Goal: Task Accomplishment & Management: Complete application form

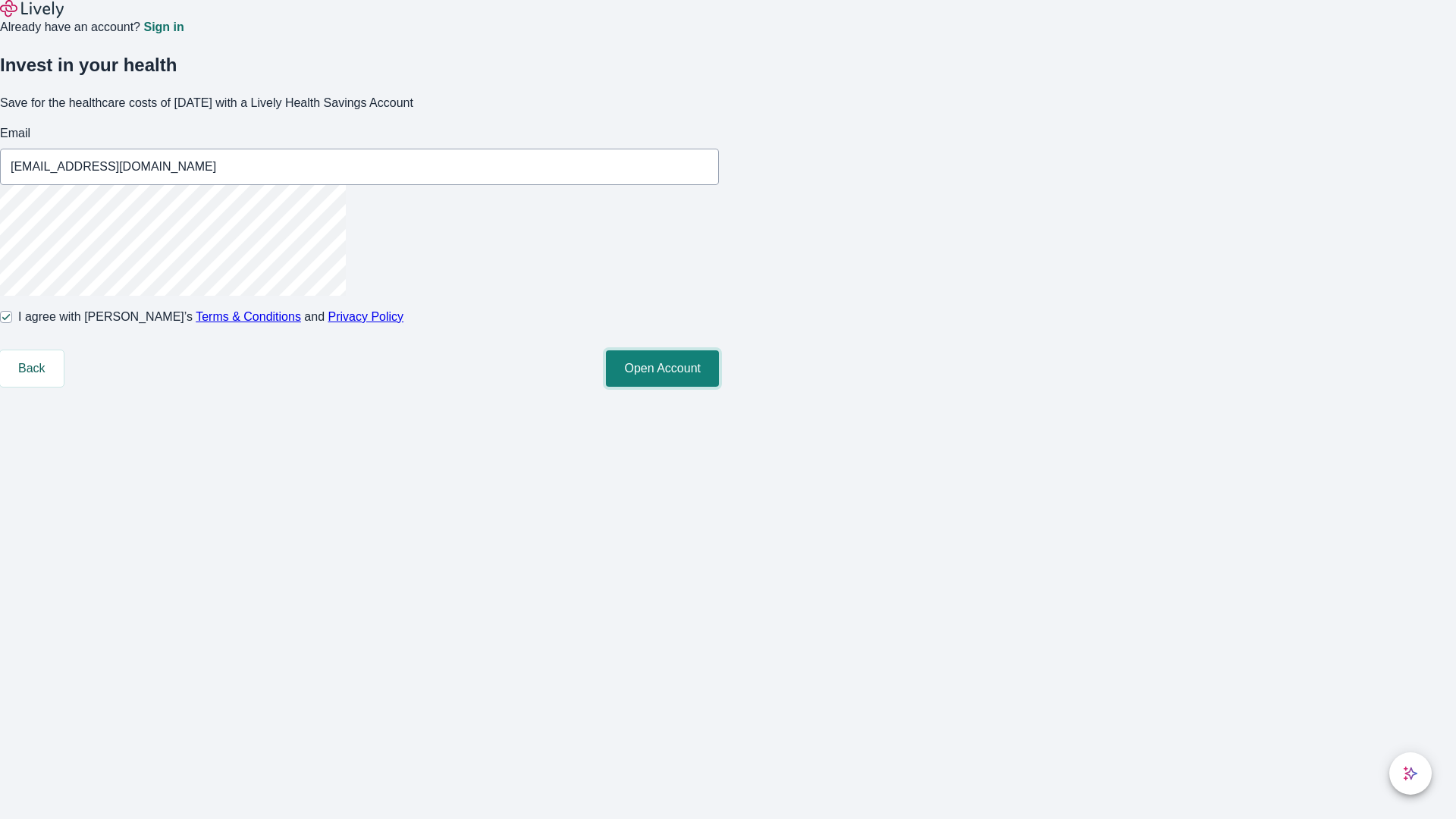
click at [719, 386] on button "Open Account" at bounding box center [662, 368] width 113 height 36
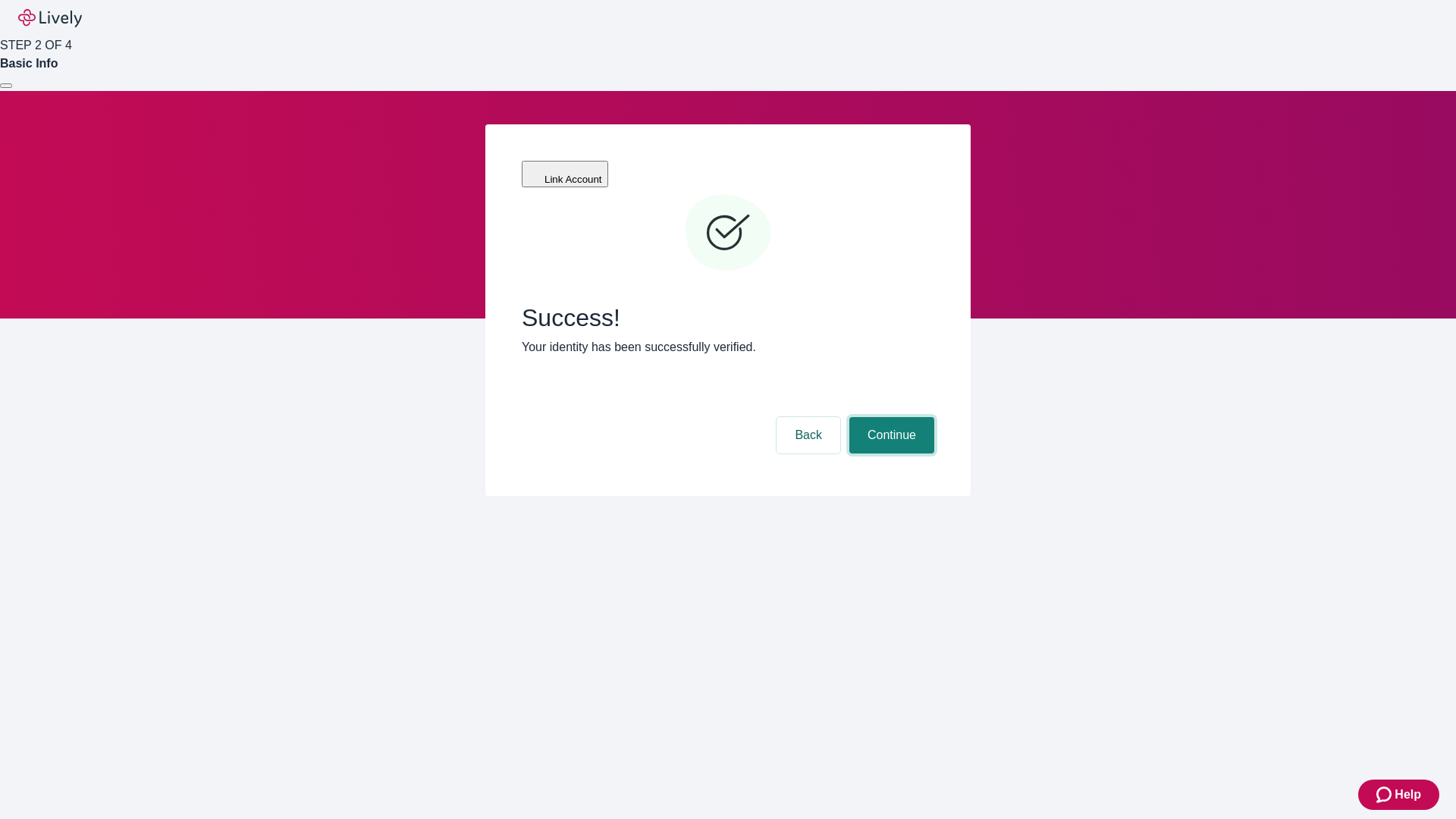
click at [890, 417] on button "Continue" at bounding box center [892, 435] width 85 height 36
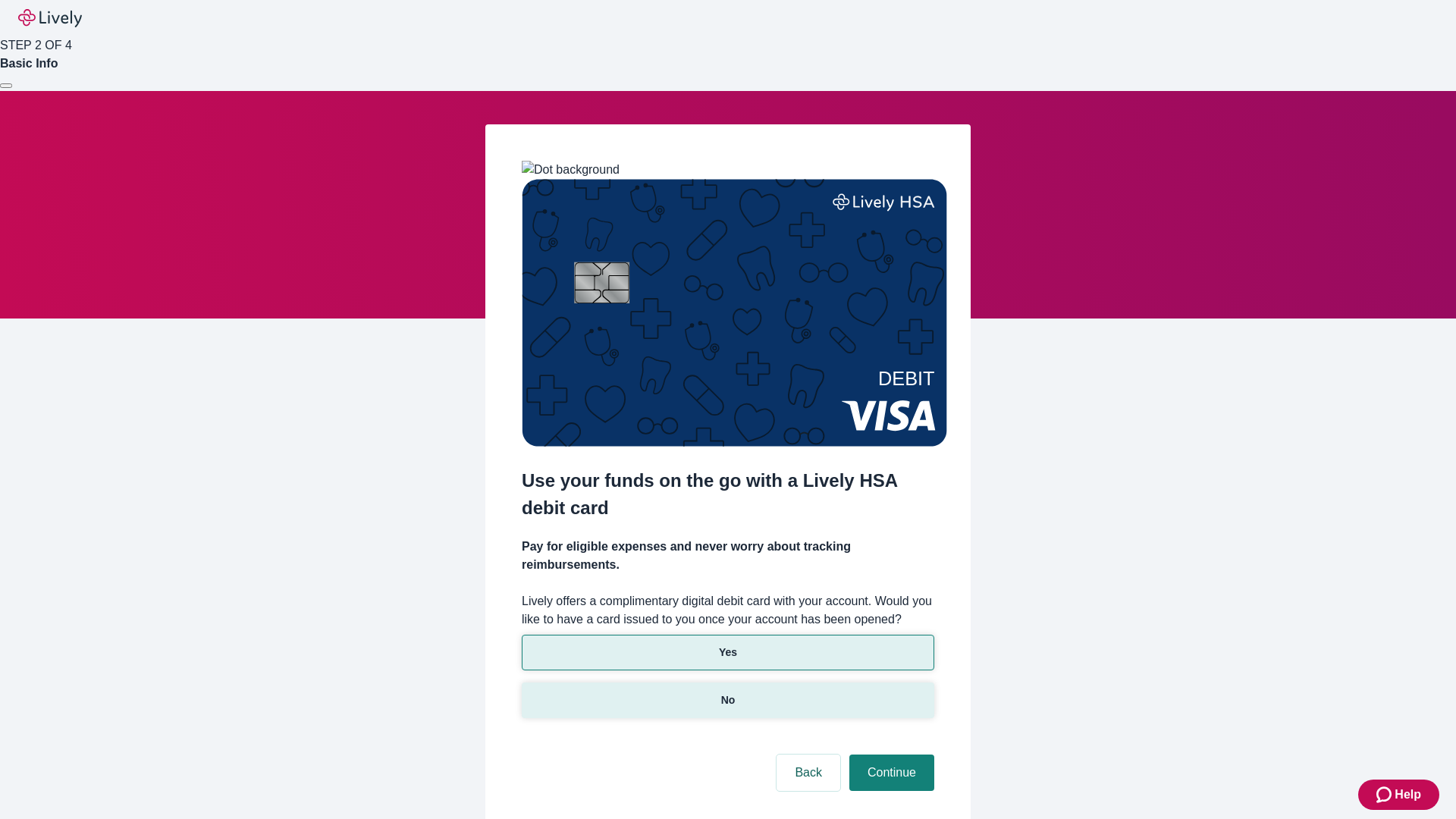
click at [727, 692] on p "No" at bounding box center [728, 700] width 15 height 16
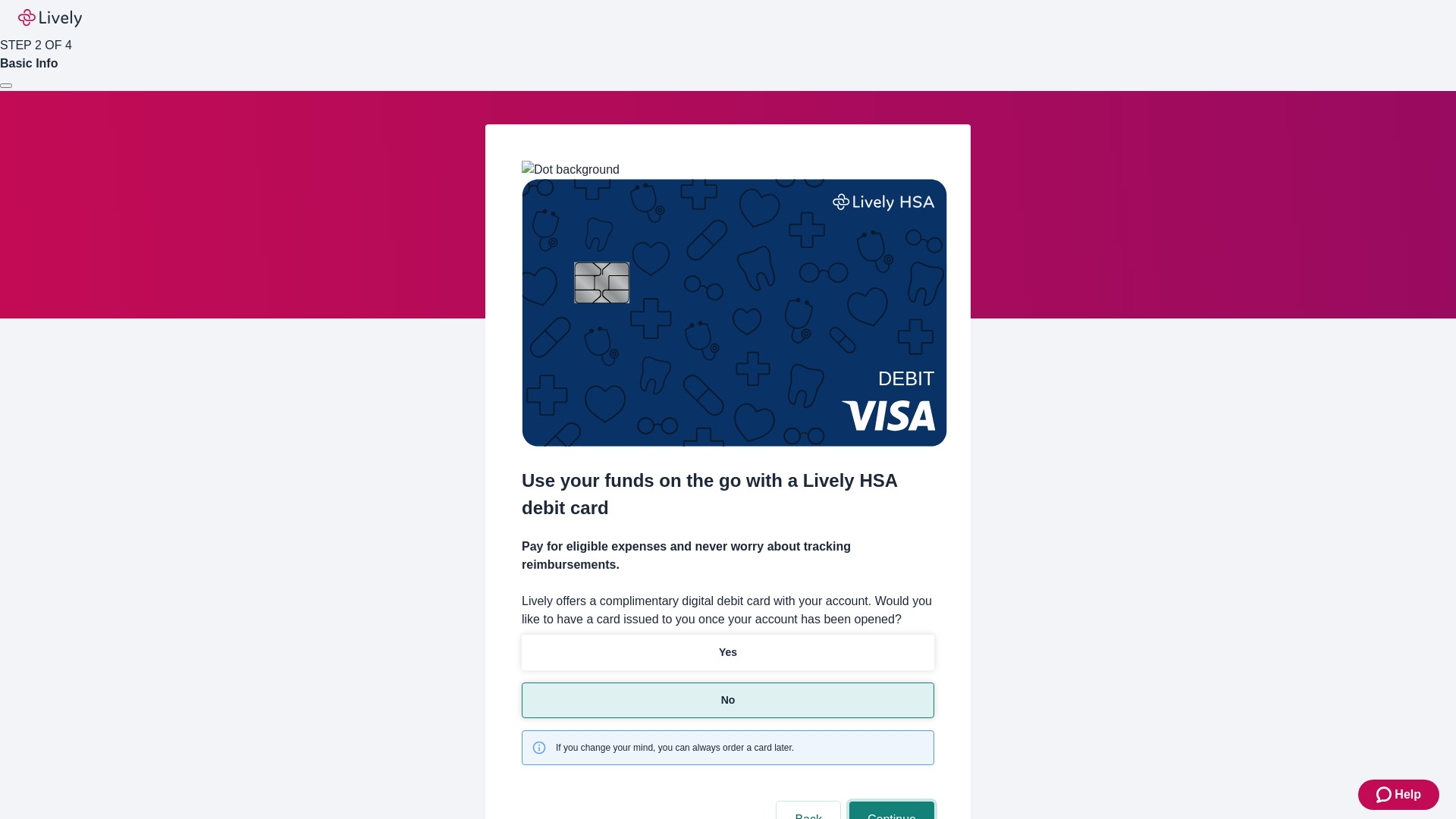
click at [890, 801] on button "Continue" at bounding box center [892, 819] width 85 height 36
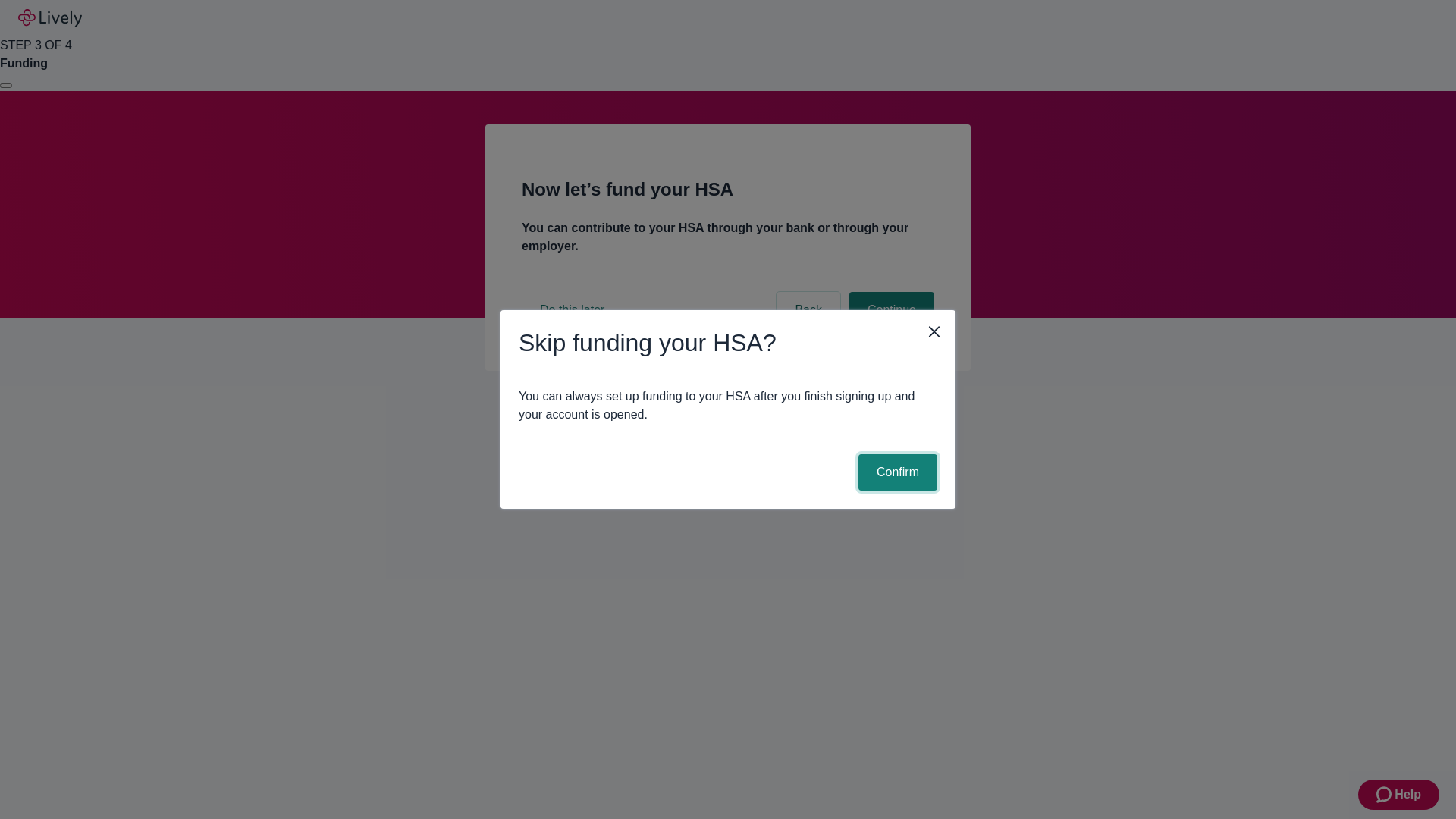
click at [896, 473] on button "Confirm" at bounding box center [898, 472] width 78 height 36
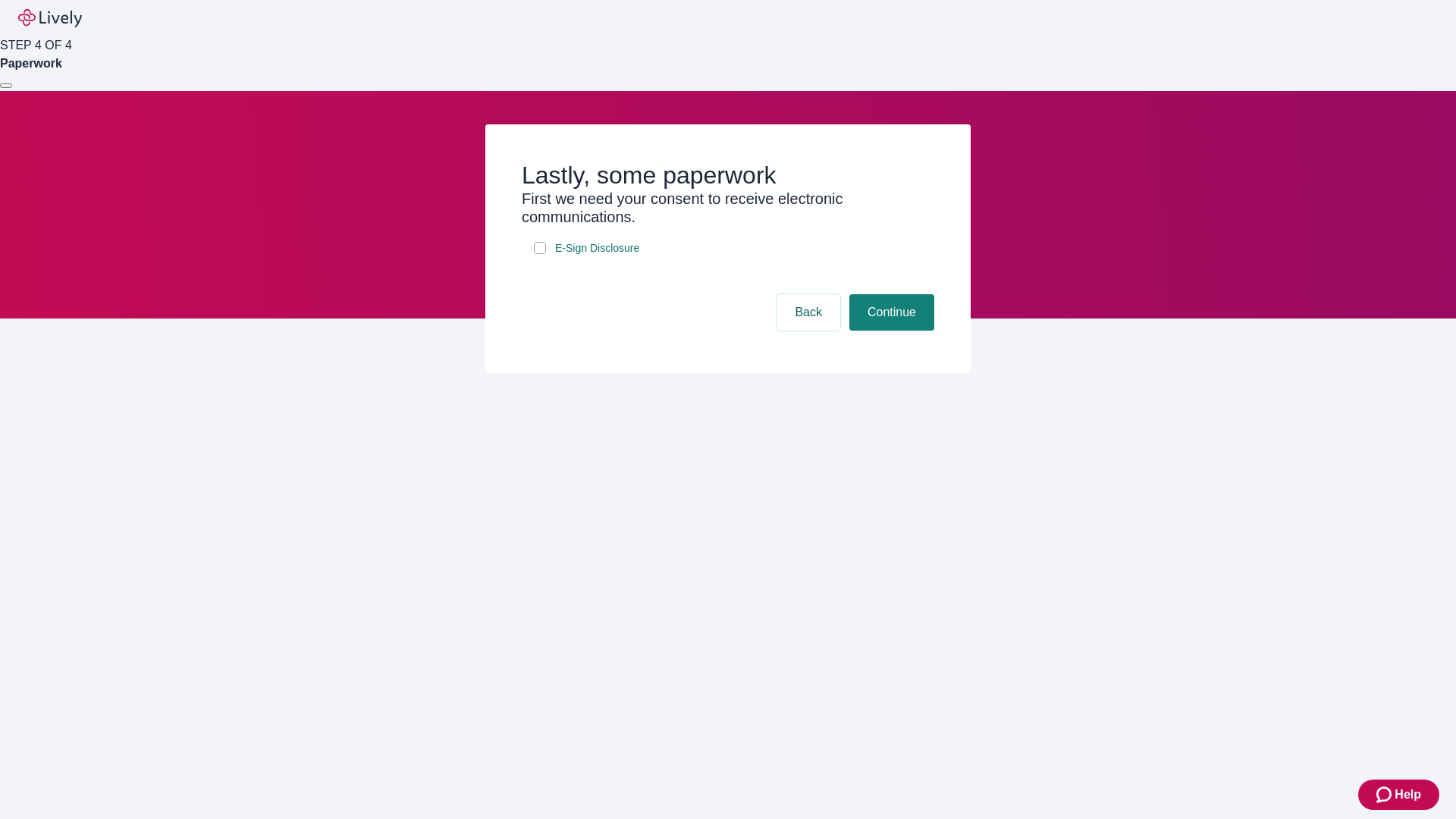
click at [540, 254] on input "E-Sign Disclosure" at bounding box center [540, 248] width 12 height 12
checkbox input "true"
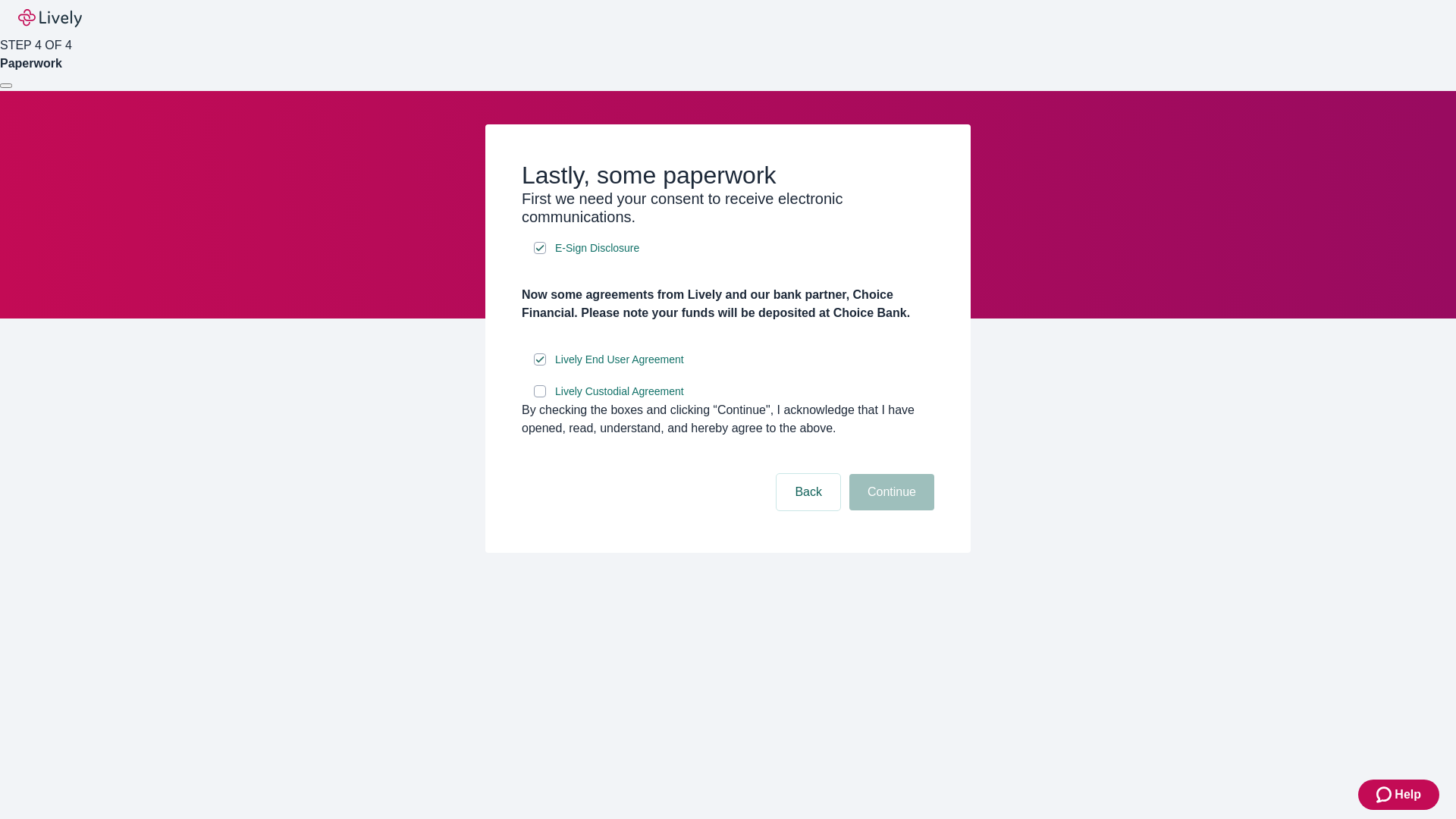
click at [540, 397] on input "Lively Custodial Agreement" at bounding box center [540, 391] width 12 height 12
checkbox input "true"
click at [890, 510] on button "Continue" at bounding box center [892, 491] width 85 height 36
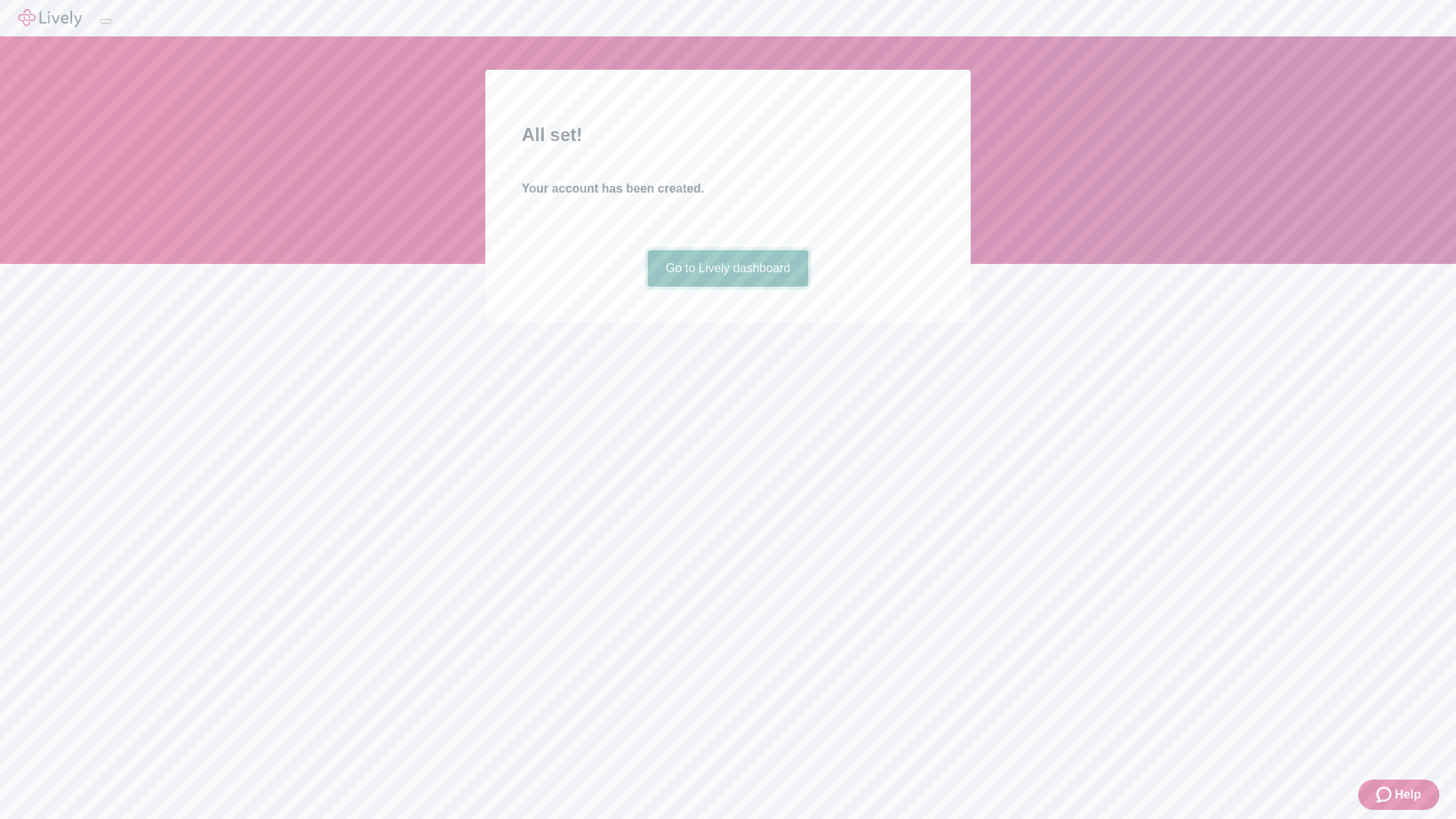
click at [727, 286] on link "Go to Lively dashboard" at bounding box center [728, 268] width 162 height 36
